Goal: Information Seeking & Learning: Understand process/instructions

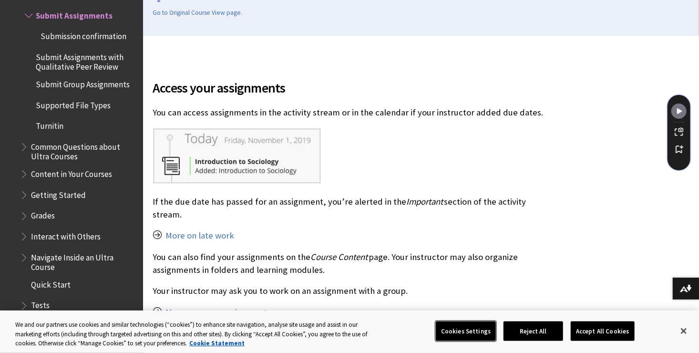
click at [454, 323] on button "Cookies Settings" at bounding box center [466, 331] width 60 height 20
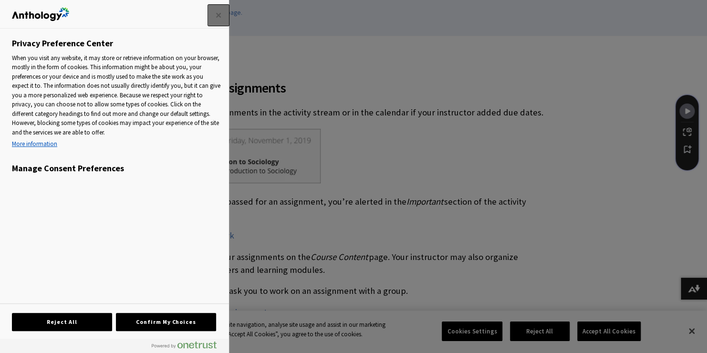
click at [217, 14] on button "Close" at bounding box center [218, 15] width 21 height 21
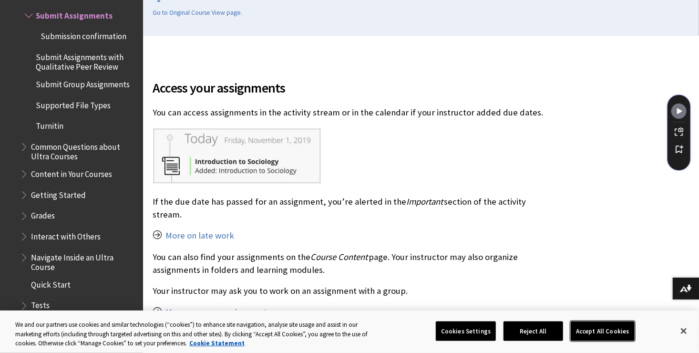
click at [583, 331] on button "Accept All Cookies" at bounding box center [602, 331] width 63 height 20
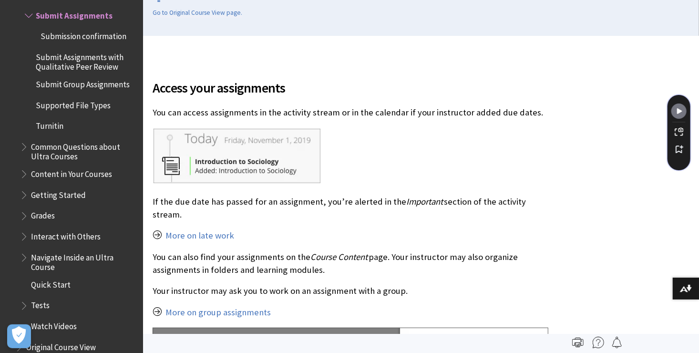
click at [54, 127] on span "Turnitin" at bounding box center [50, 124] width 28 height 13
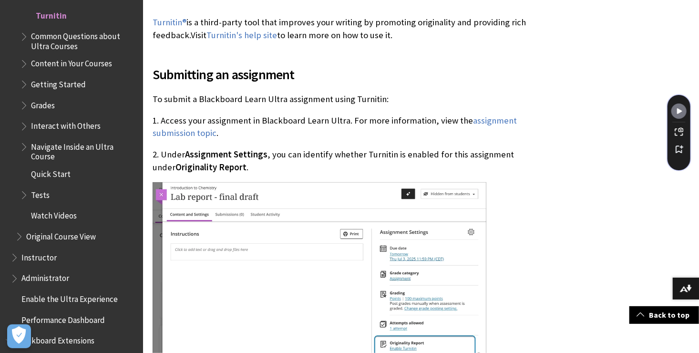
scroll to position [334, 0]
